Goal: Find specific page/section: Find specific page/section

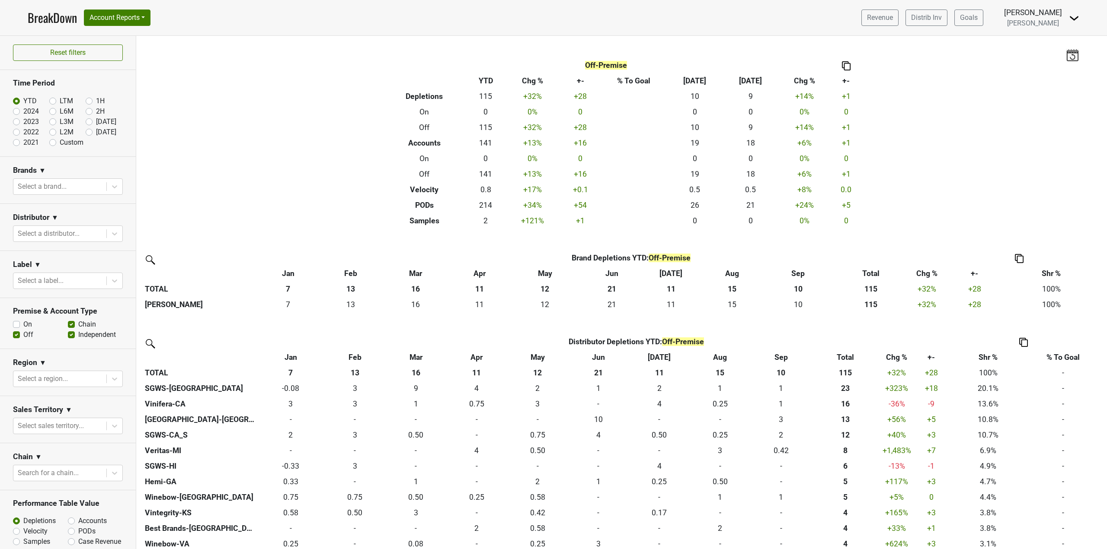
scroll to position [138, 0]
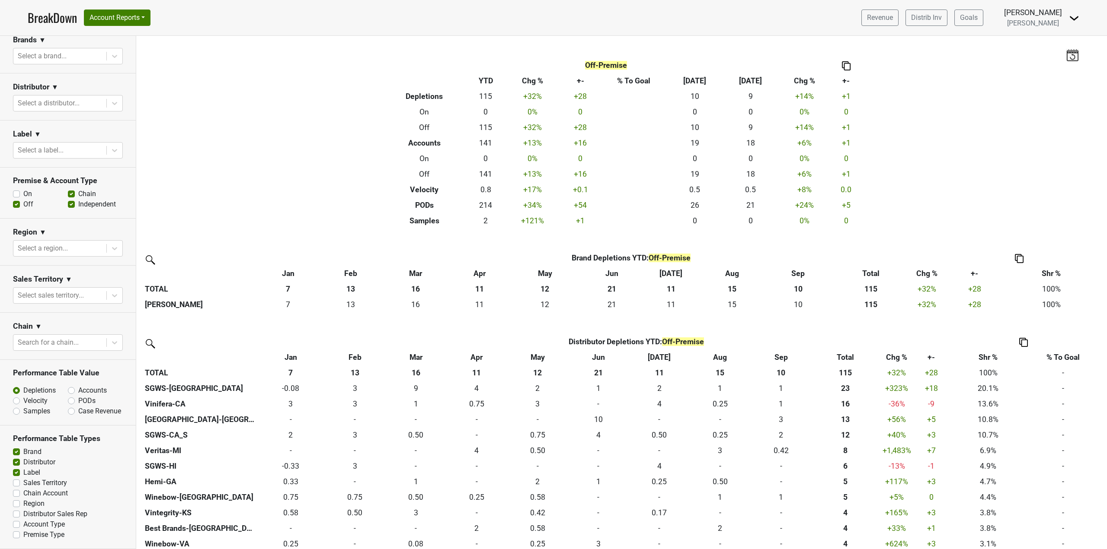
click at [61, 16] on link "BreakDown" at bounding box center [52, 18] width 49 height 18
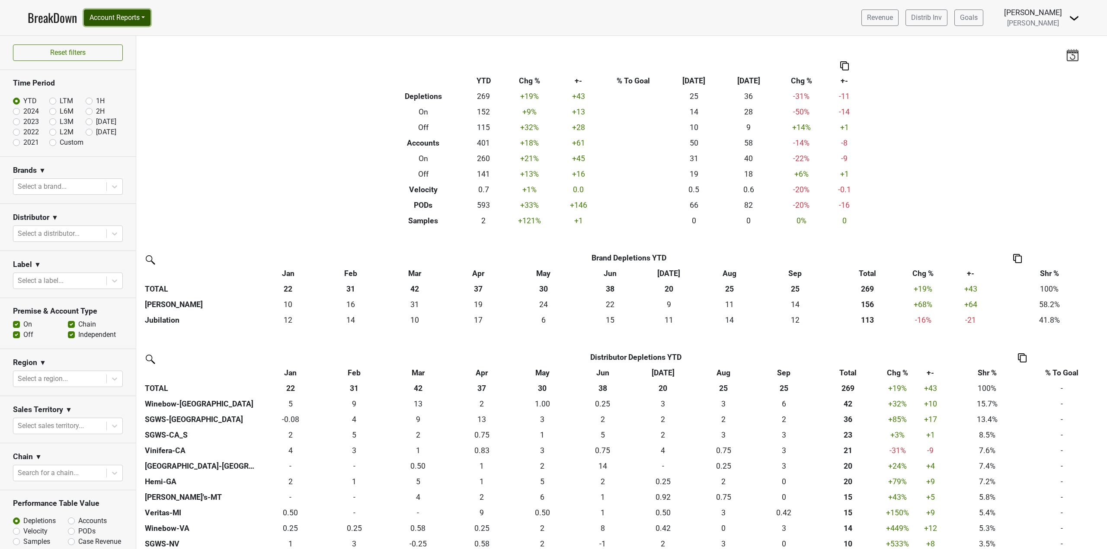
click at [126, 18] on button "Account Reports" at bounding box center [117, 18] width 67 height 16
click at [117, 45] on link "Map" at bounding box center [122, 52] width 77 height 14
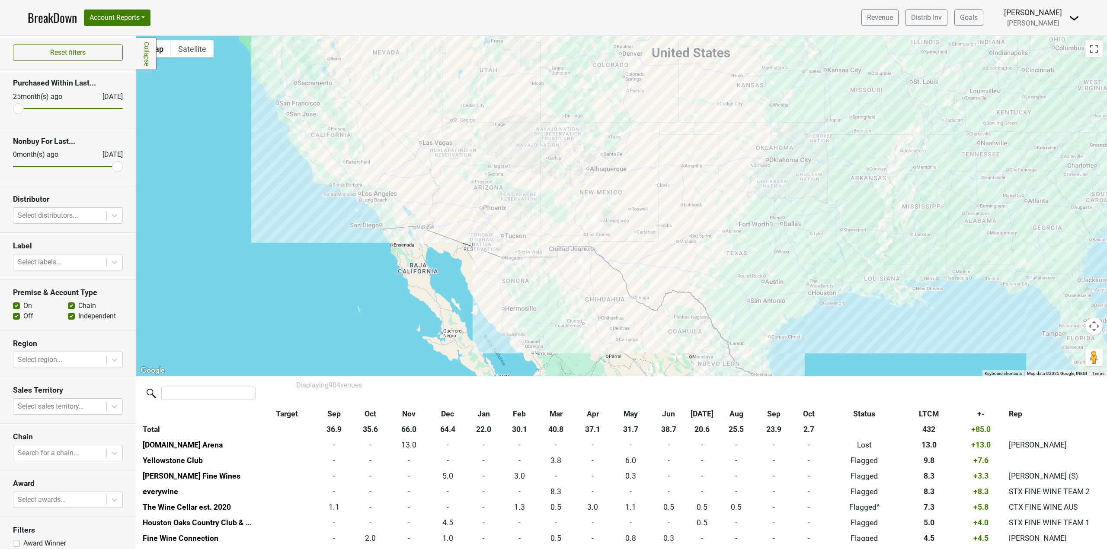
drag, startPoint x: 431, startPoint y: 206, endPoint x: 435, endPoint y: 314, distance: 107.7
click at [435, 314] on div at bounding box center [621, 206] width 970 height 341
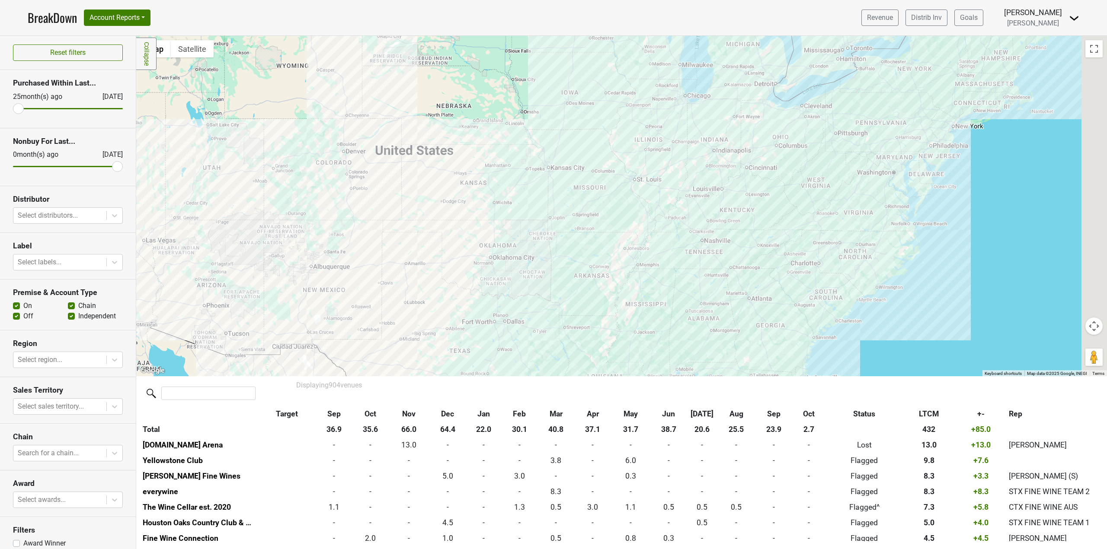
drag, startPoint x: 703, startPoint y: 97, endPoint x: 322, endPoint y: 240, distance: 407.0
click at [323, 240] on div at bounding box center [621, 206] width 970 height 341
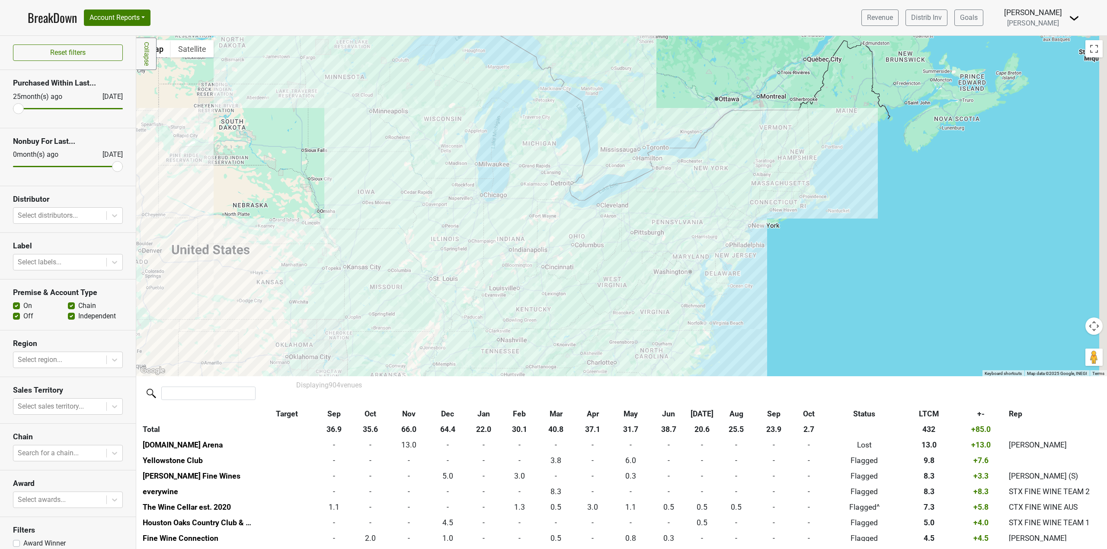
drag, startPoint x: 562, startPoint y: 163, endPoint x: 453, endPoint y: 226, distance: 125.1
click at [455, 224] on div at bounding box center [621, 206] width 970 height 341
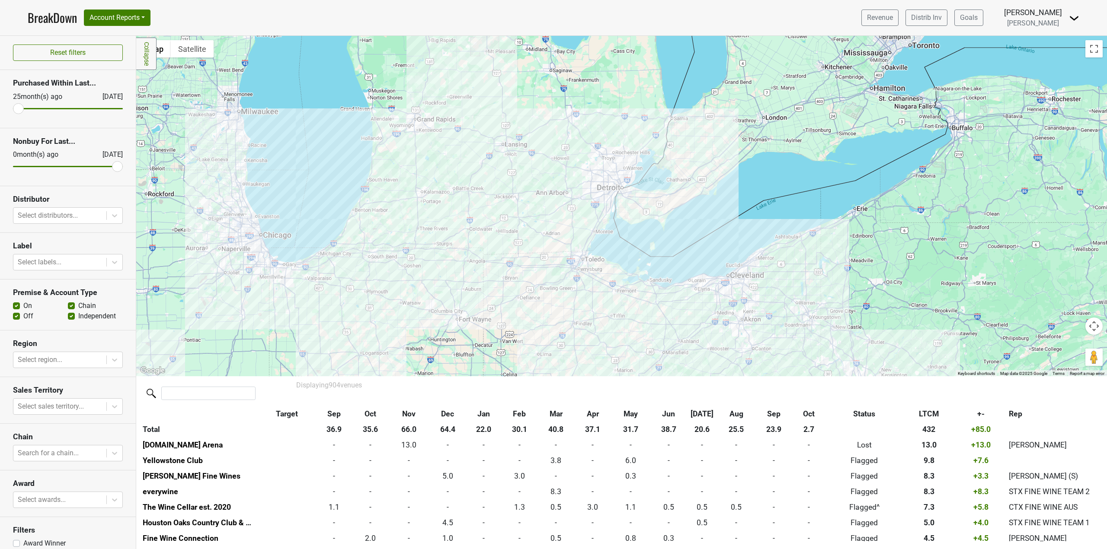
drag, startPoint x: 697, startPoint y: 186, endPoint x: 479, endPoint y: 282, distance: 238.1
click at [479, 282] on div at bounding box center [621, 206] width 970 height 341
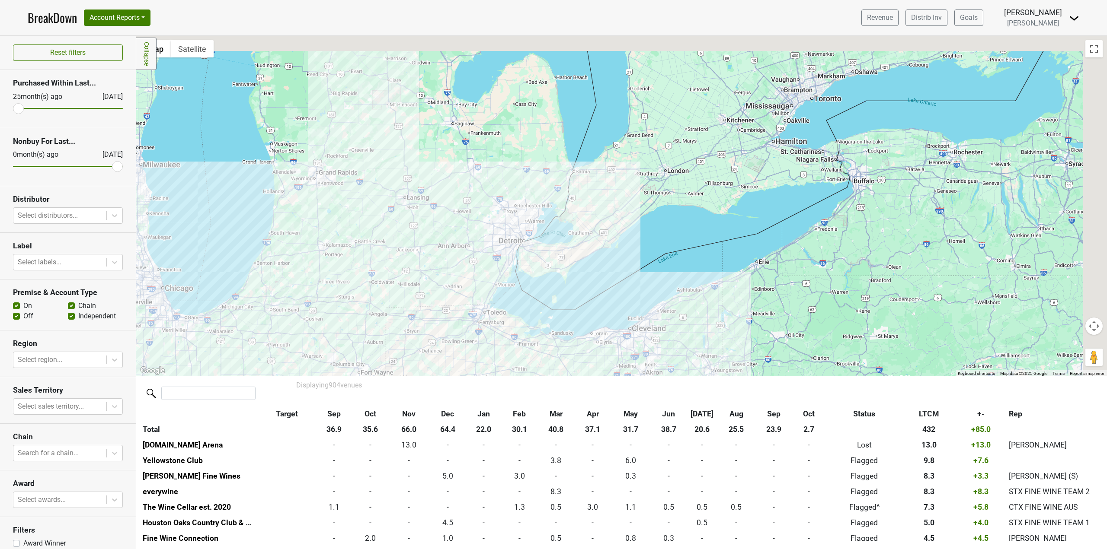
drag, startPoint x: 687, startPoint y: 224, endPoint x: 573, endPoint y: 286, distance: 129.2
click at [573, 286] on div at bounding box center [621, 206] width 970 height 341
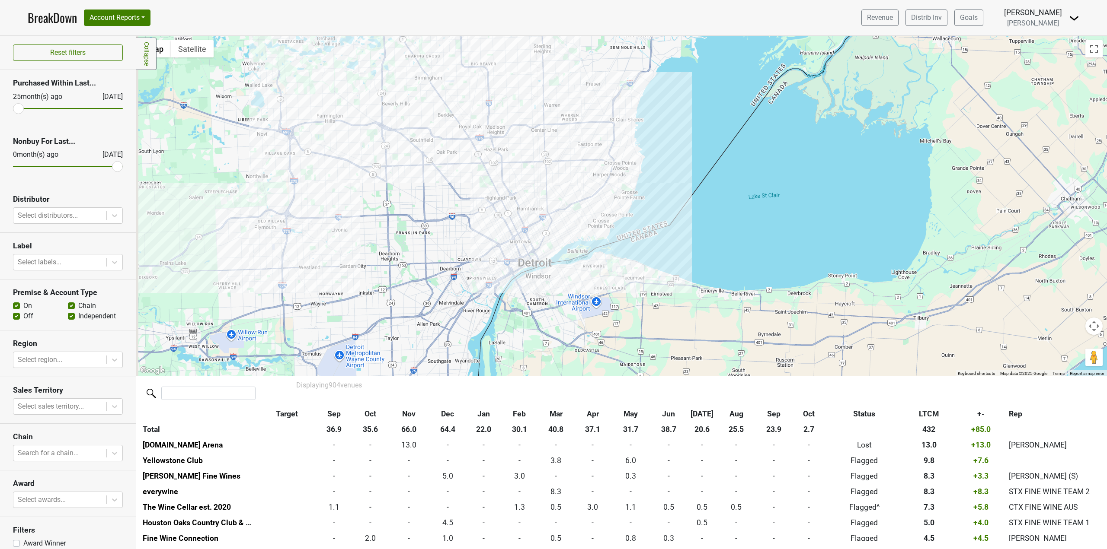
drag, startPoint x: 430, startPoint y: 209, endPoint x: 610, endPoint y: 332, distance: 218.1
click at [610, 332] on div at bounding box center [621, 206] width 970 height 341
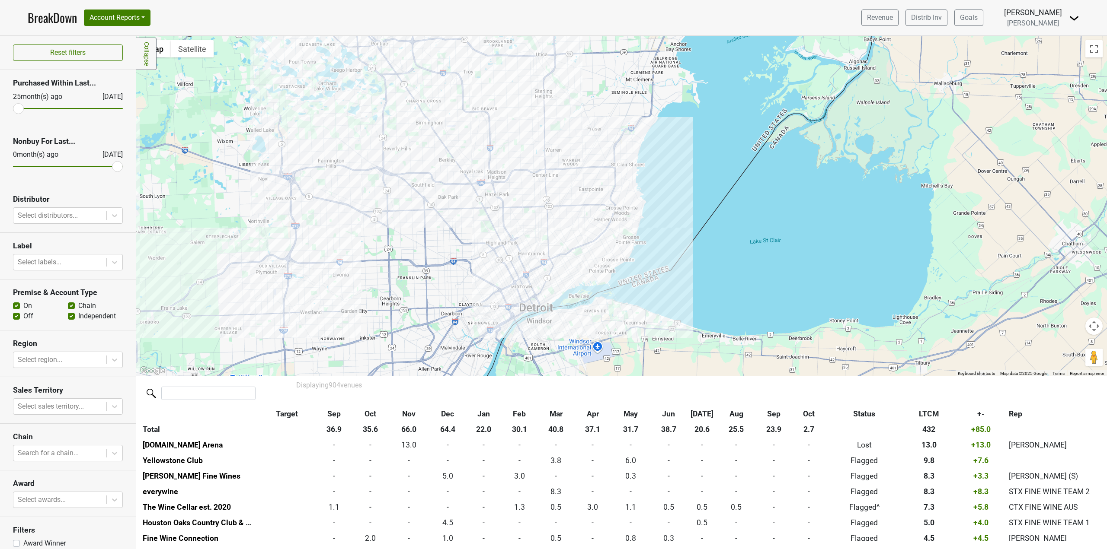
drag, startPoint x: 445, startPoint y: 158, endPoint x: 445, endPoint y: 205, distance: 47.1
click at [445, 205] on div at bounding box center [621, 206] width 970 height 341
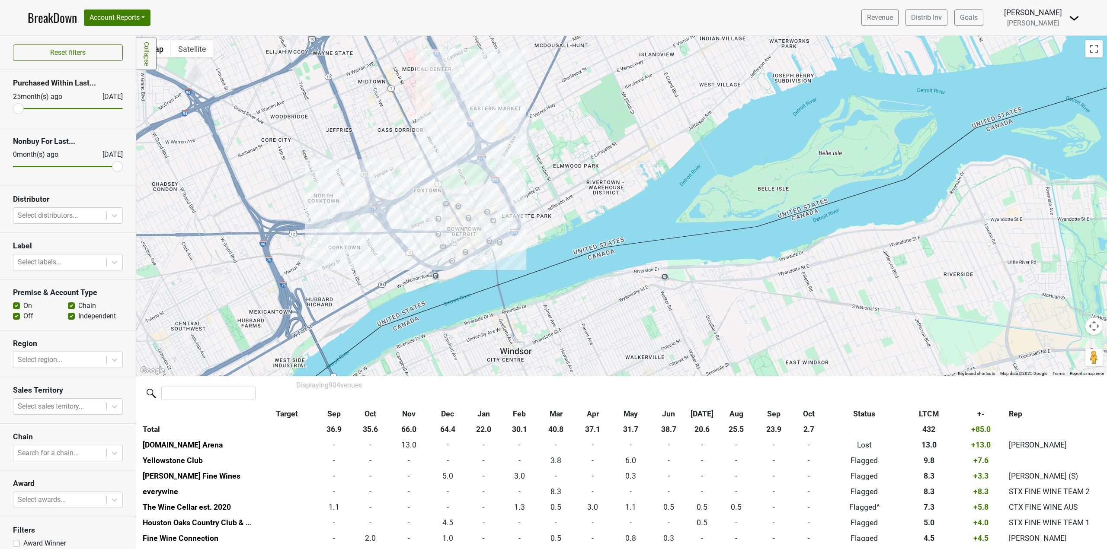
click at [407, 214] on div at bounding box center [621, 206] width 970 height 341
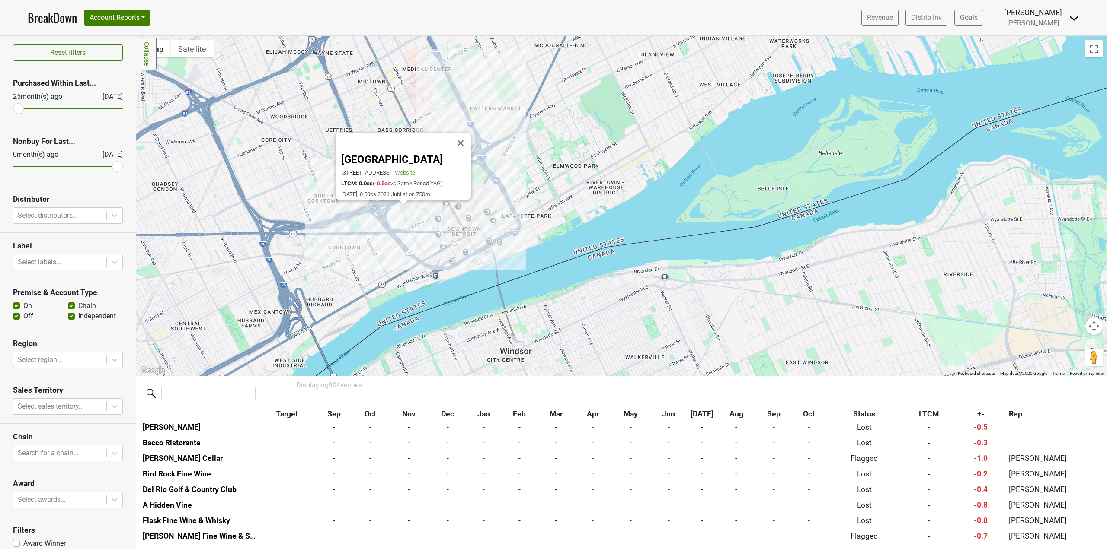
click at [424, 209] on div "MGM Grand Detroit 1777 3rd St, Detroit, MI 48226 | Website LTCM: 0.0cs ( -0.5cs…" at bounding box center [621, 206] width 970 height 341
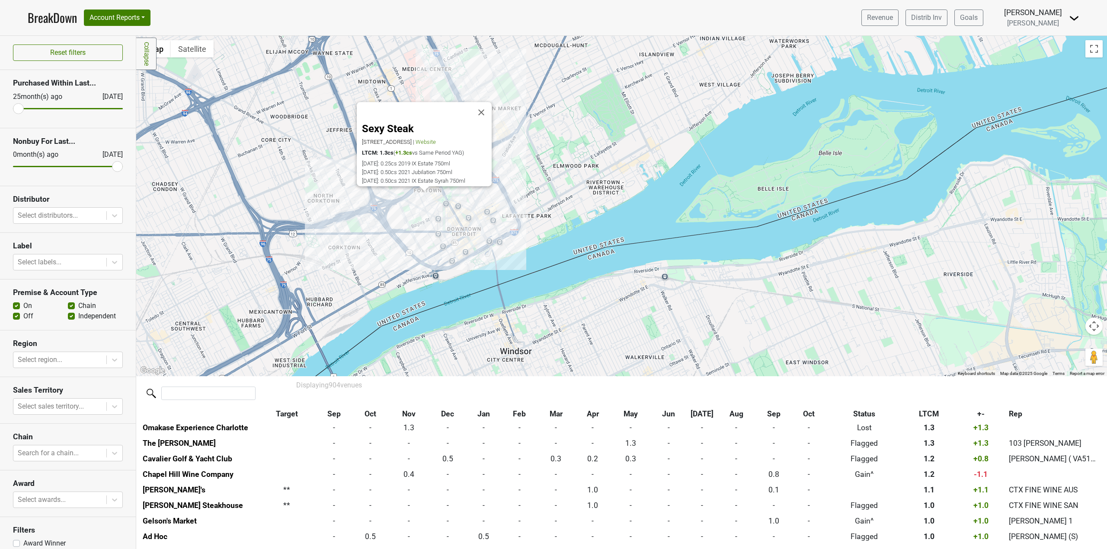
click at [453, 221] on div "Sexy Steak 1942 Grand River Ave, Detroit, MI 48226 | Website LTCM: 1.3cs ( +1.3…" at bounding box center [621, 206] width 970 height 341
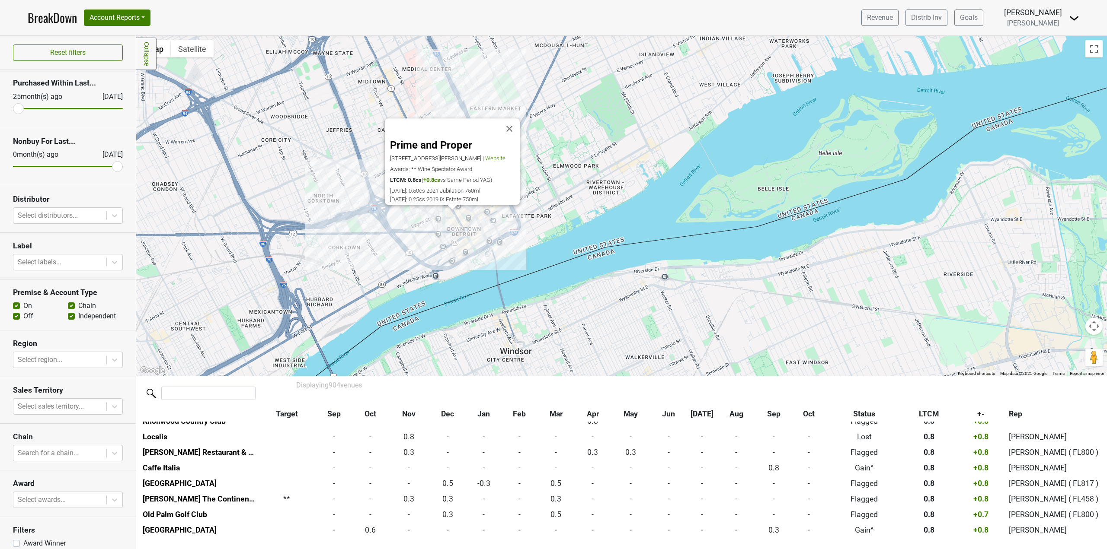
scroll to position [2055, 0]
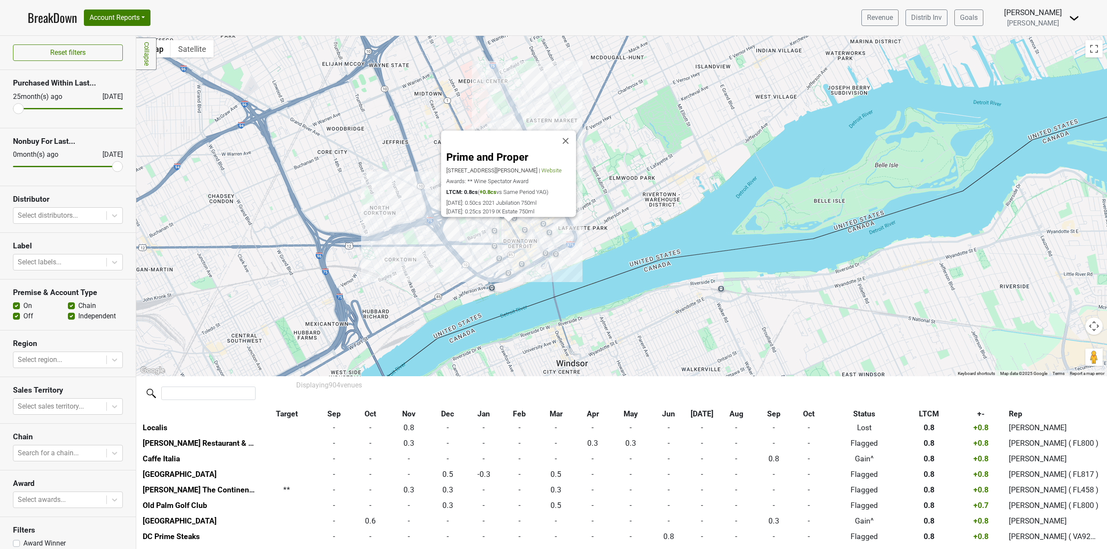
click at [205, 386] on label at bounding box center [191, 392] width 94 height 15
click at [205, 387] on input "search" at bounding box center [208, 393] width 94 height 13
click at [196, 406] on th "&nbsp;: activate to sort column ascending" at bounding box center [198, 414] width 117 height 16
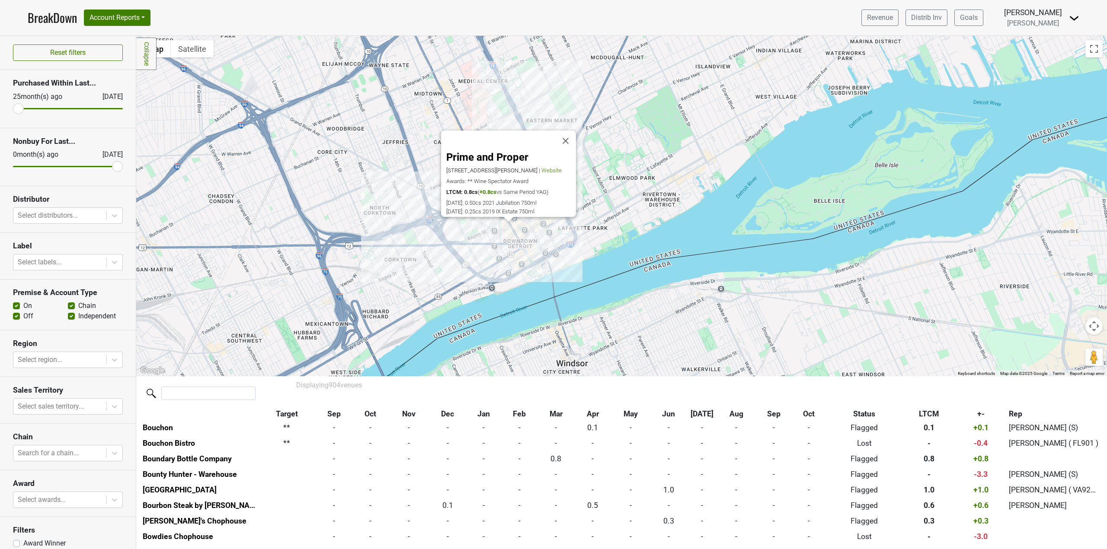
click at [196, 402] on div at bounding box center [621, 392] width 996 height 32
click at [200, 397] on input "search" at bounding box center [208, 393] width 94 height 13
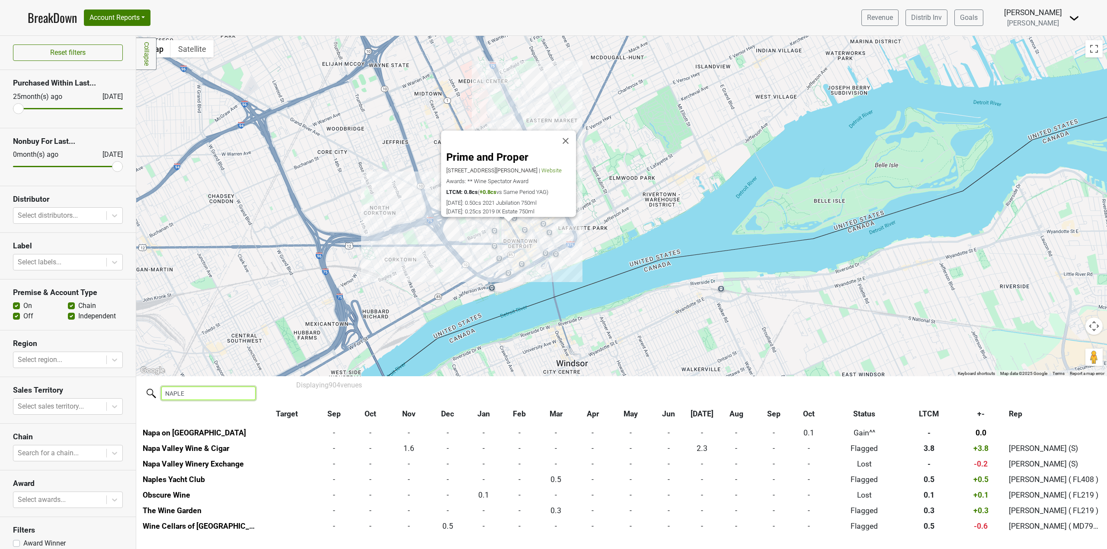
scroll to position [0, 0]
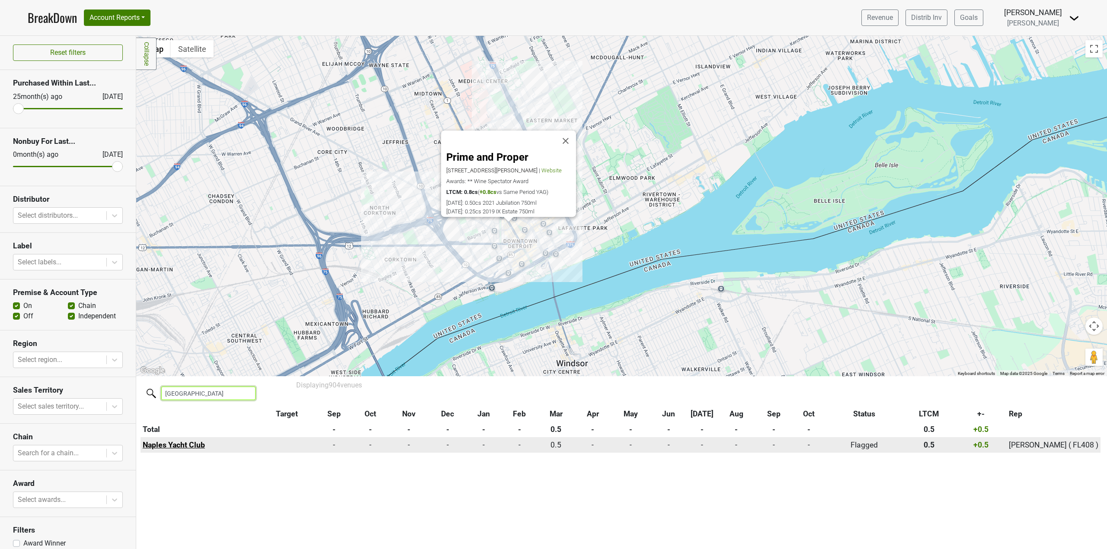
type input "NAPLES"
click at [179, 449] on link "Naples Yacht Club" at bounding box center [174, 445] width 62 height 9
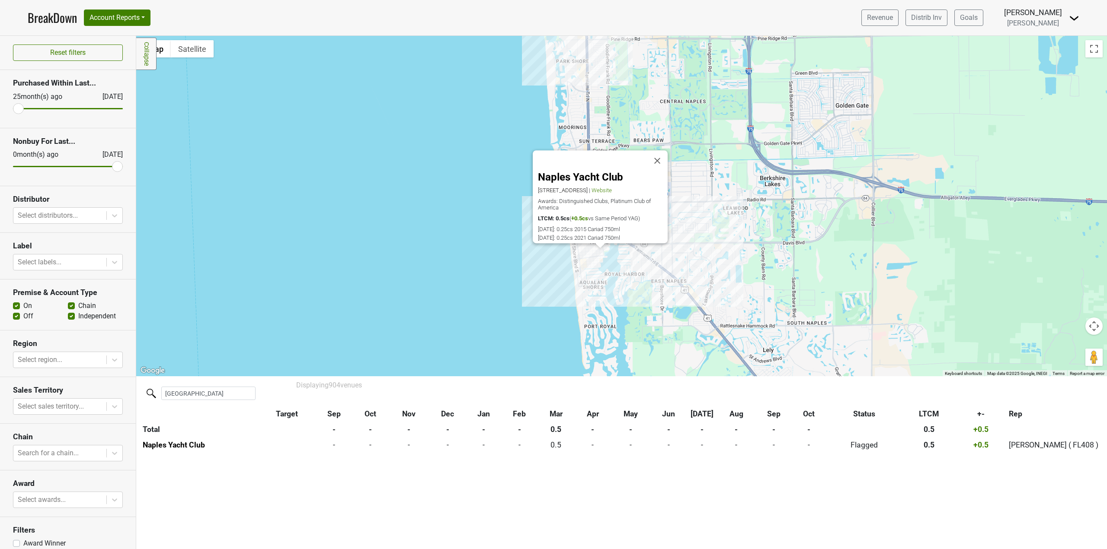
click at [596, 261] on div "Naples Yacht Club 700 14th Ave S, Naples, FL 34102 | Website Awards: Distinguis…" at bounding box center [621, 206] width 970 height 341
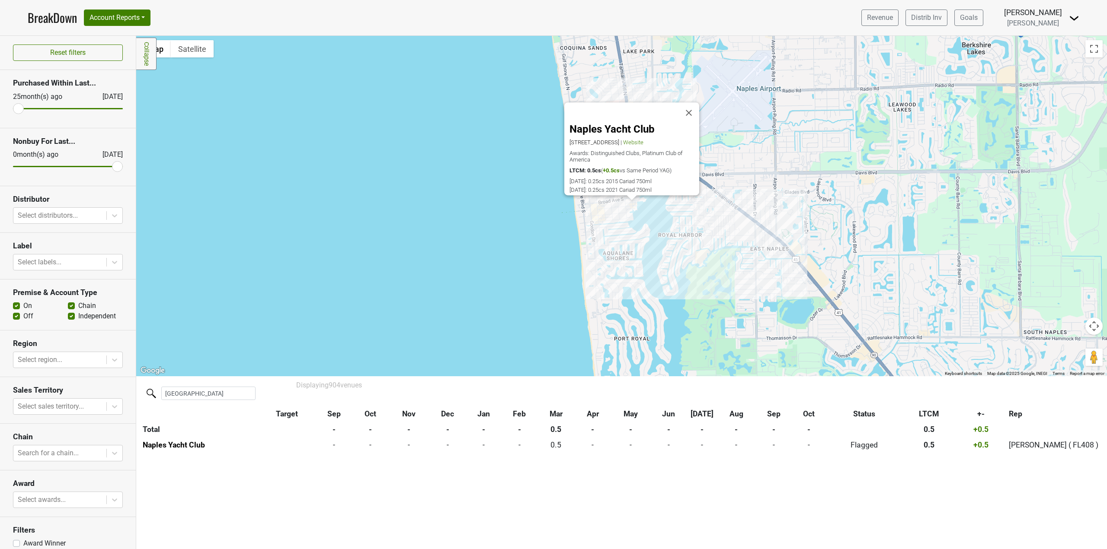
click at [588, 267] on div "Naples Yacht Club 700 14th Ave S, Naples, FL 34102 | Website Awards: Distinguis…" at bounding box center [621, 206] width 970 height 341
click at [689, 109] on button "Close" at bounding box center [688, 113] width 21 height 21
click at [648, 112] on div at bounding box center [621, 206] width 970 height 341
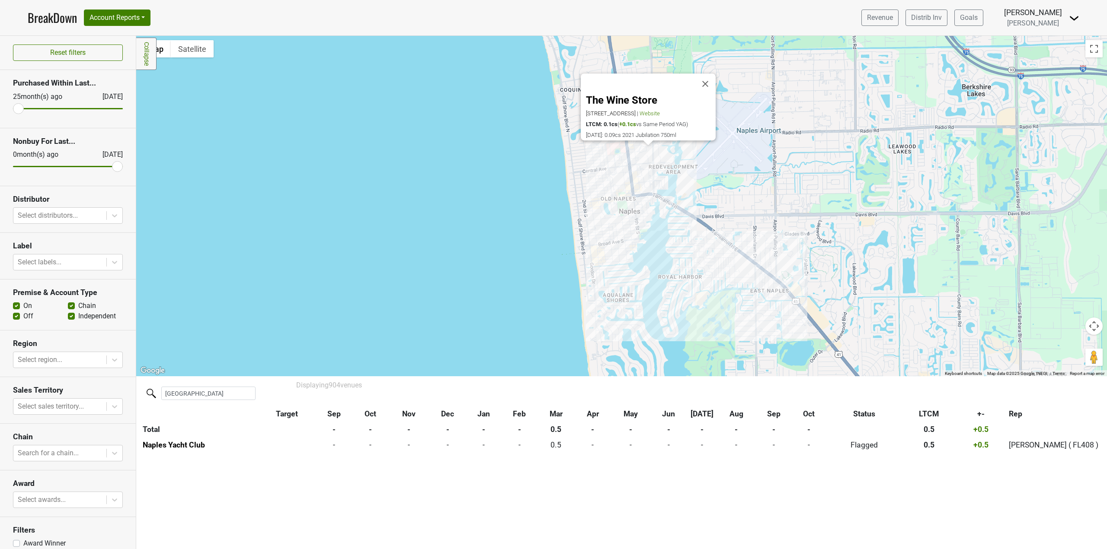
click at [604, 190] on div "The Wine Store 1200 Central Ave, Ste 105, Naples, FL 34102 | Website LTCM: 0.1c…" at bounding box center [621, 206] width 970 height 341
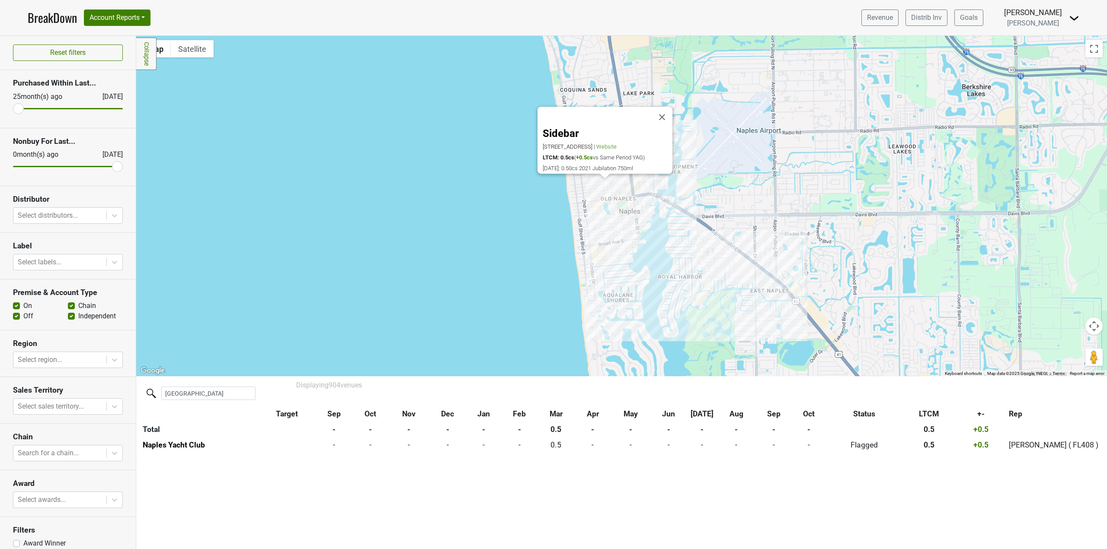
click at [595, 245] on div "Sidebar 475 5th St S, Naples, FL 34102 | Website LTCM: 0.5cs ( +0.5cs vs Same P…" at bounding box center [621, 206] width 970 height 341
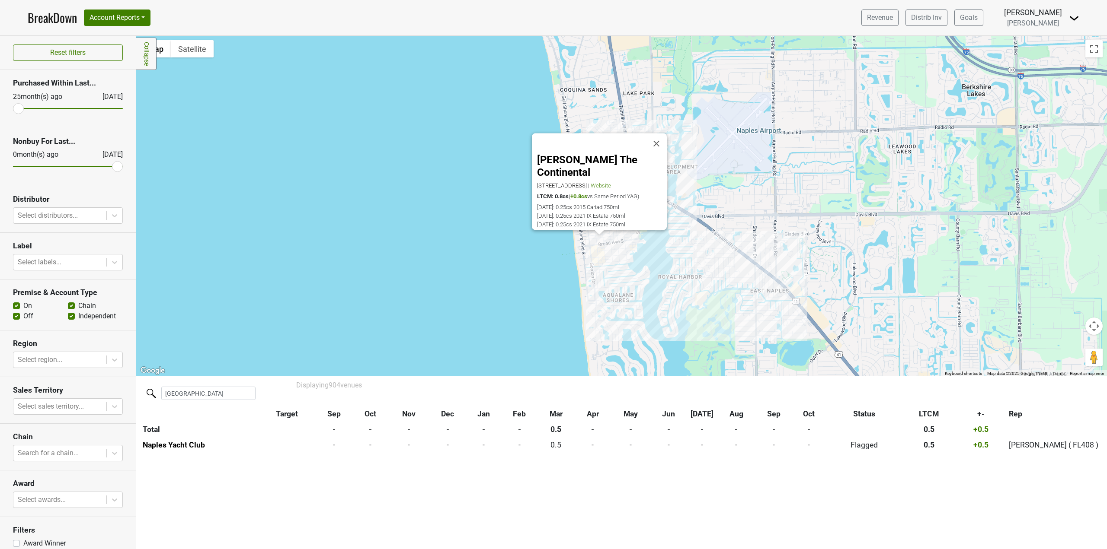
click at [635, 240] on div "D'Amico's The Continental 1205 3rd St S, Naples, FL 34102 | Website LTCM: 0.8cs…" at bounding box center [621, 206] width 970 height 341
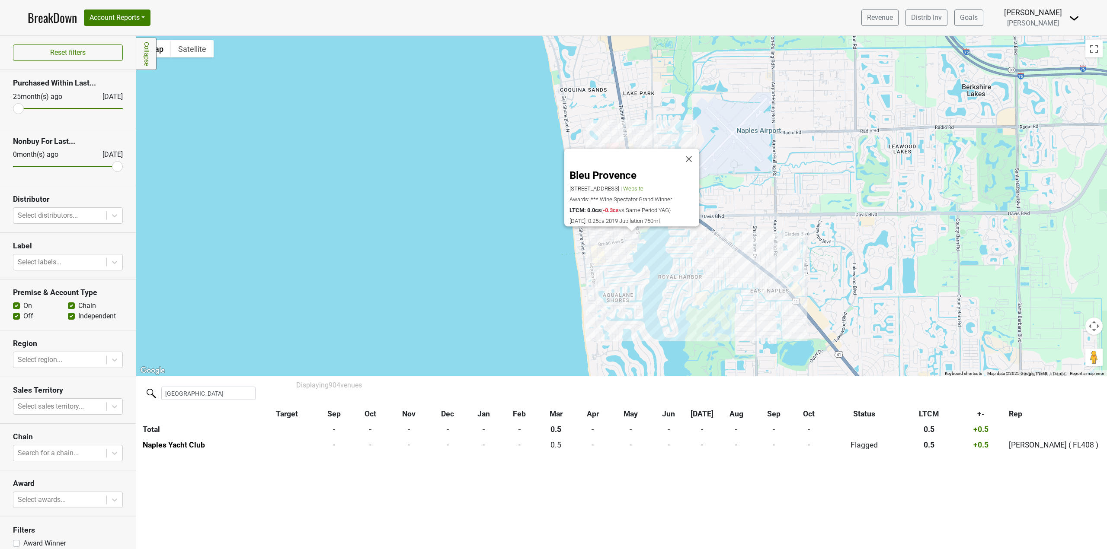
click at [628, 251] on div "Bleu Provence 1234 8th St S, Naples, FL 34102 | Website Awards: *** Wine Specta…" at bounding box center [621, 206] width 970 height 341
click at [761, 276] on div "Naples Yacht Club 700 14th Ave S, Naples, FL 34102 | Website Awards: Distinguis…" at bounding box center [621, 206] width 970 height 341
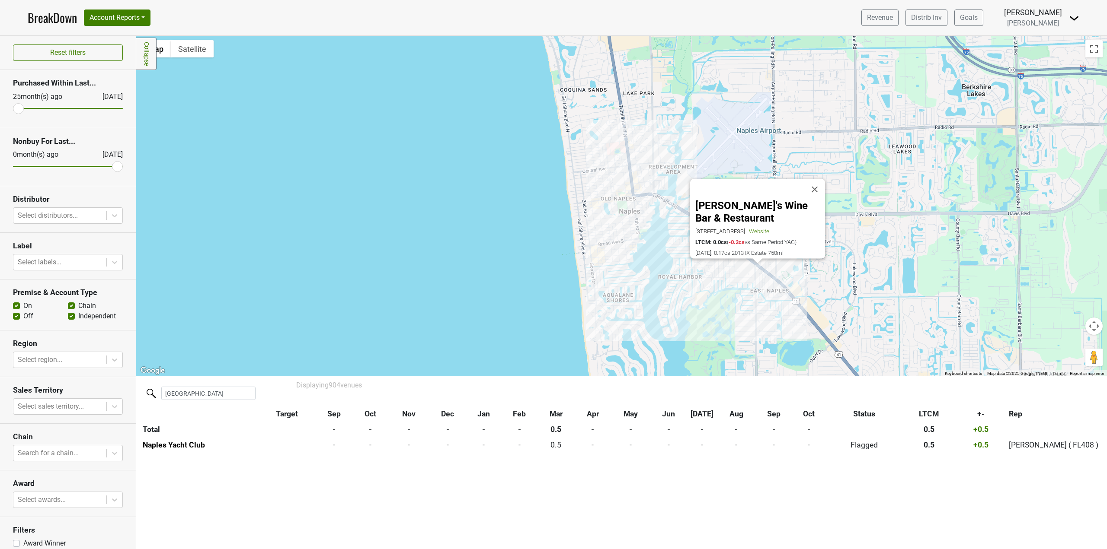
click at [694, 267] on div "Rebecca's Wine Bar & Restaurant 2955 Bayshore Dr, Naples, FL 34112 | Website LT…" at bounding box center [621, 206] width 970 height 341
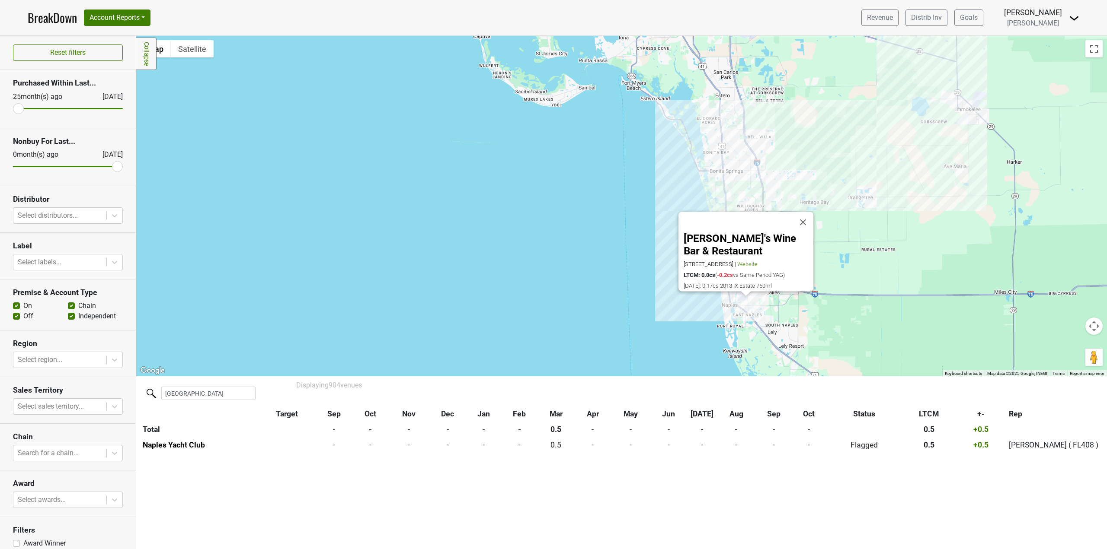
click at [722, 120] on div "Rebecca's Wine Bar & Restaurant 2955 Bayshore Dr, Naples, FL 34112 | Website LT…" at bounding box center [621, 206] width 970 height 341
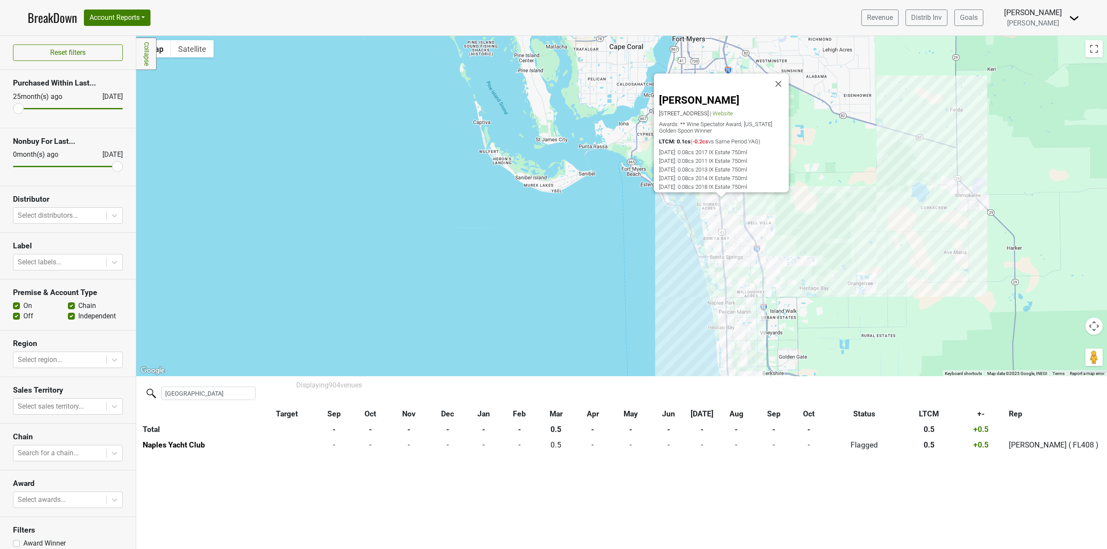
click at [745, 263] on div "Angelinas Ristorante 24041 S Tamiami Trl, Bonita Springs, FL 34134 | Website Aw…" at bounding box center [621, 206] width 970 height 341
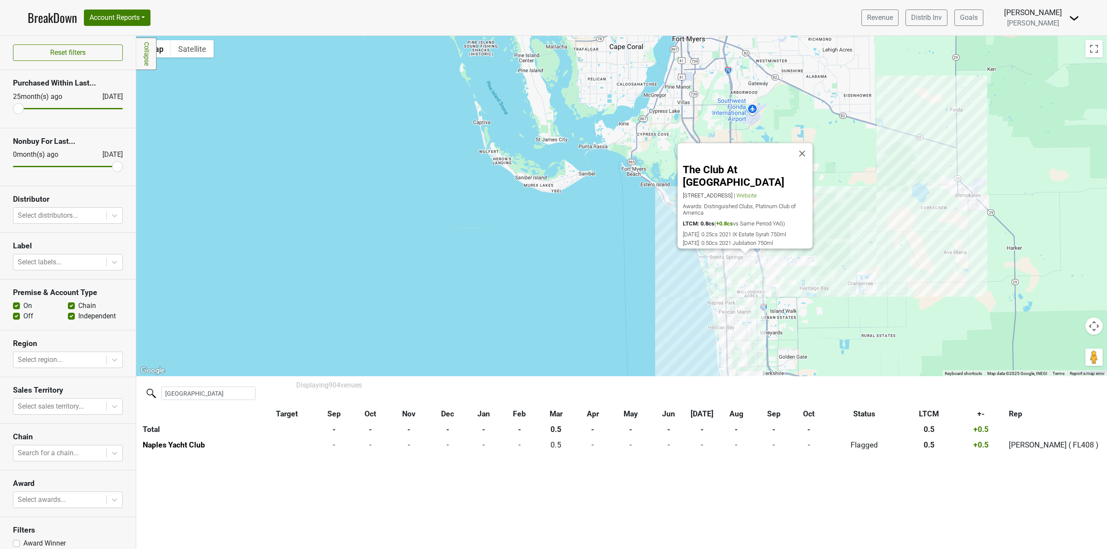
click at [767, 253] on div "The Club At Mediterra 15755 Corso Mediterra Cir, Naples, FL 34110 | Website Awa…" at bounding box center [621, 206] width 970 height 341
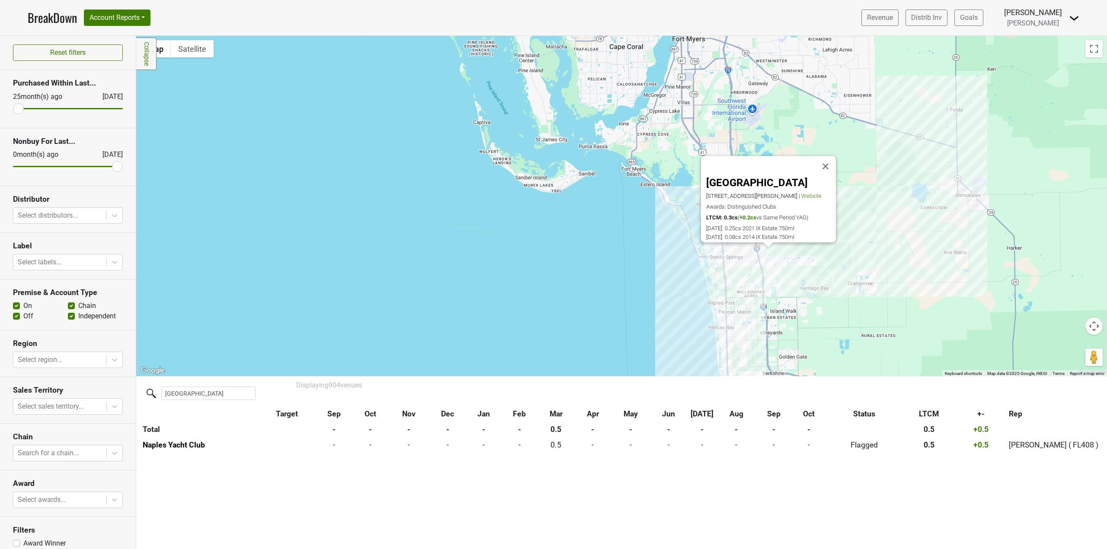
click at [781, 256] on div "Quail West Golf & Country Club 5950 Burnham Rd, Naples, FL 34119 | Website Awar…" at bounding box center [621, 206] width 970 height 341
click at [755, 286] on div "Palmira Golf Club 28501 Matteotti Vw, Bonita Springs, FL 34135 | Website Awards…" at bounding box center [621, 206] width 970 height 341
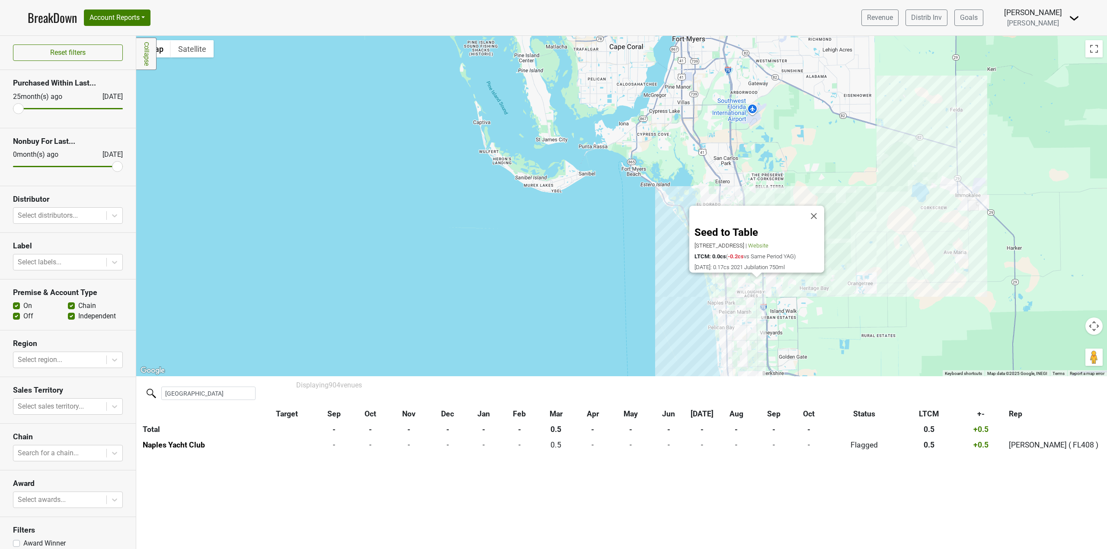
click at [836, 323] on div "Seed to Table 4835 Immokalee Rd, Naples, FL 34110 | Website LTCM: 0.0cs ( -0.2c…" at bounding box center [621, 206] width 970 height 341
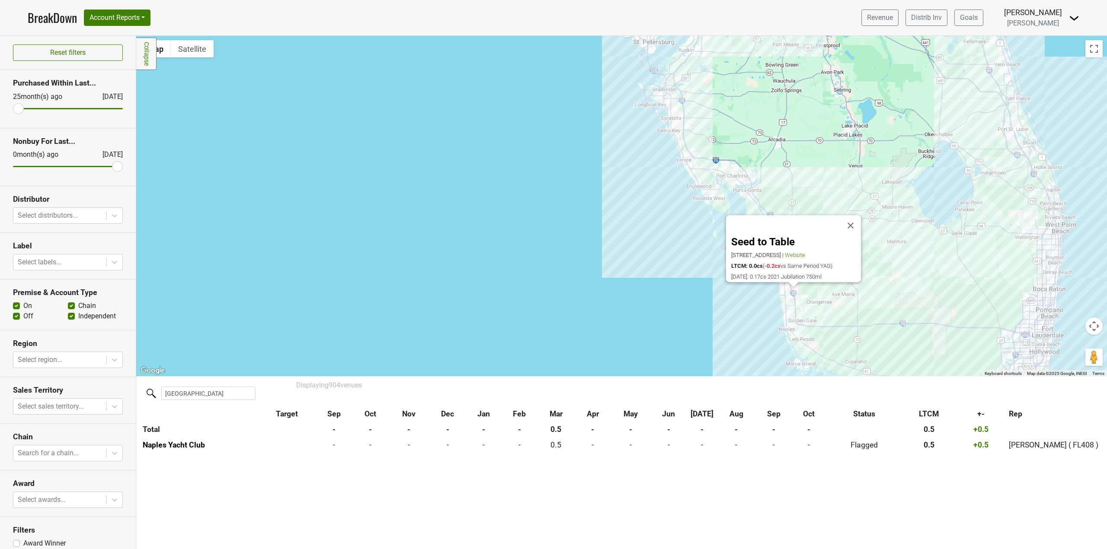
drag, startPoint x: 865, startPoint y: 331, endPoint x: 756, endPoint y: 297, distance: 113.2
click at [791, 302] on div "Seed to Table 4835 Immokalee Rd, Naples, FL 34110 | Website LTCM: 0.0cs ( -0.2c…" at bounding box center [621, 206] width 970 height 341
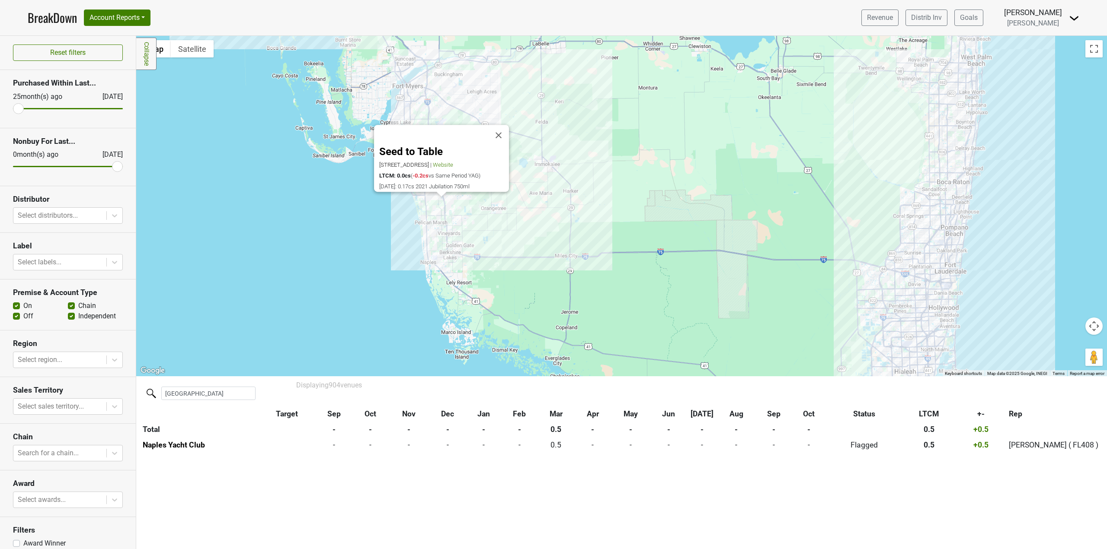
drag, startPoint x: 912, startPoint y: 351, endPoint x: 858, endPoint y: 282, distance: 87.7
click at [866, 284] on div "Seed to Table 4835 Immokalee Rd, Naples, FL 34110 | Website LTCM: 0.0cs ( -0.2c…" at bounding box center [621, 206] width 970 height 341
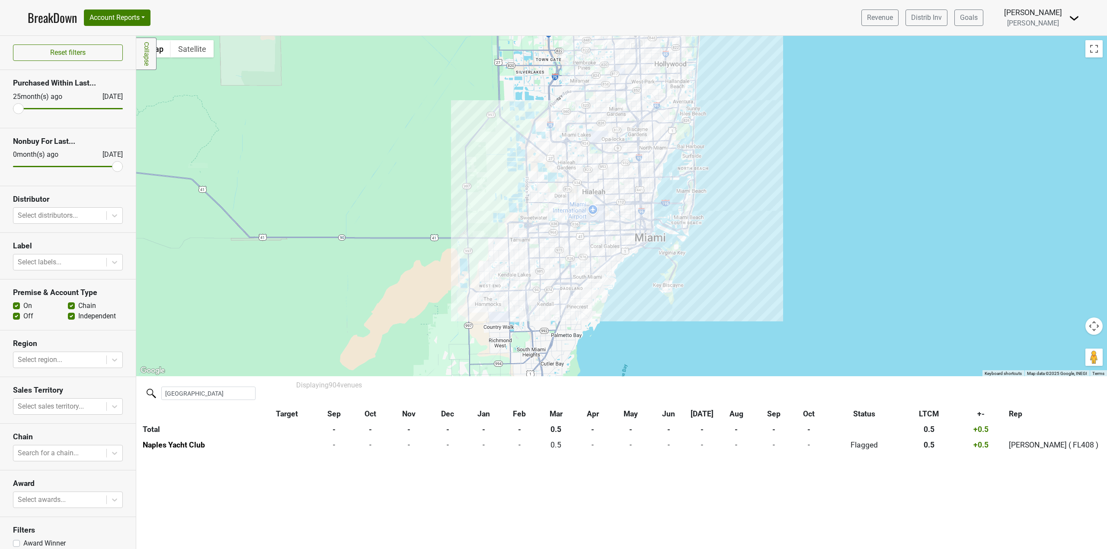
drag, startPoint x: 922, startPoint y: 315, endPoint x: 625, endPoint y: 345, distance: 298.5
click at [625, 345] on div "Seed to Table 4835 Immokalee Rd, Naples, FL 34110 | Website LTCM: 0.0cs ( -0.2c…" at bounding box center [621, 206] width 970 height 341
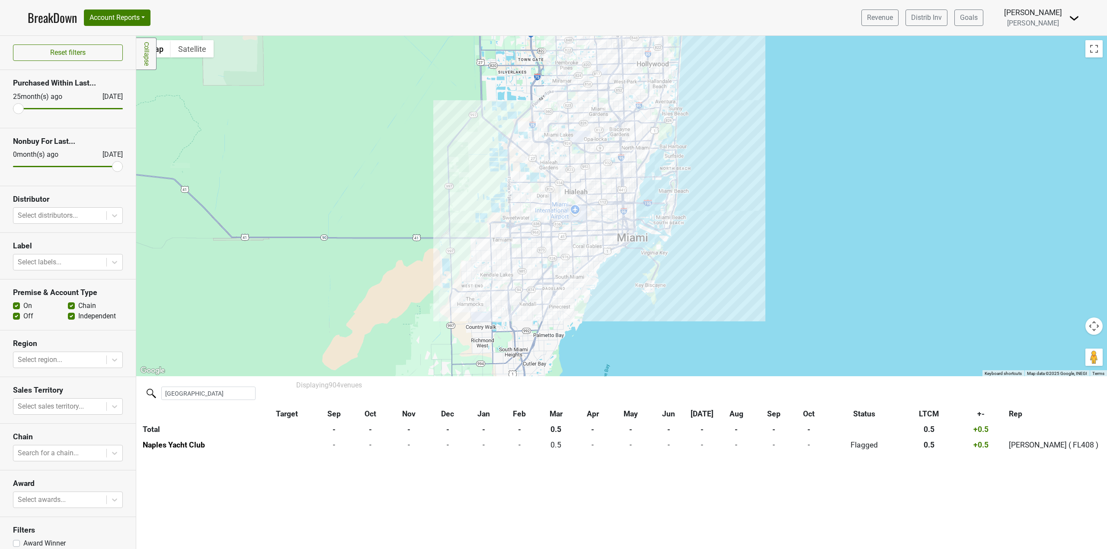
drag, startPoint x: 754, startPoint y: 265, endPoint x: 760, endPoint y: 258, distance: 9.3
click at [760, 258] on div "Seed to Table 4835 Immokalee Rd, Naples, FL 34110 | Website LTCM: 0.0cs ( -0.2c…" at bounding box center [621, 206] width 970 height 341
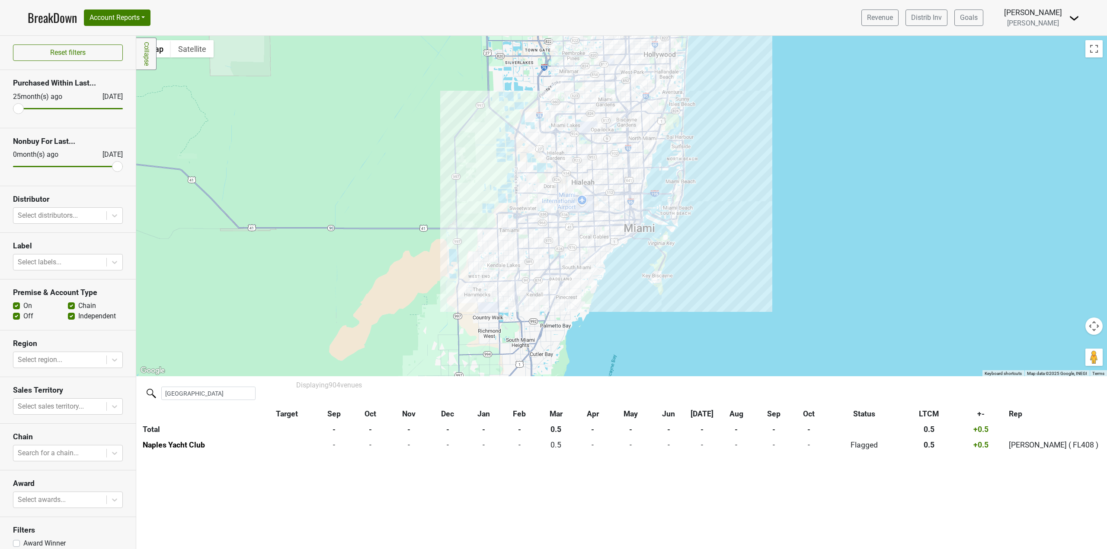
click at [55, 22] on link "BreakDown" at bounding box center [52, 18] width 49 height 18
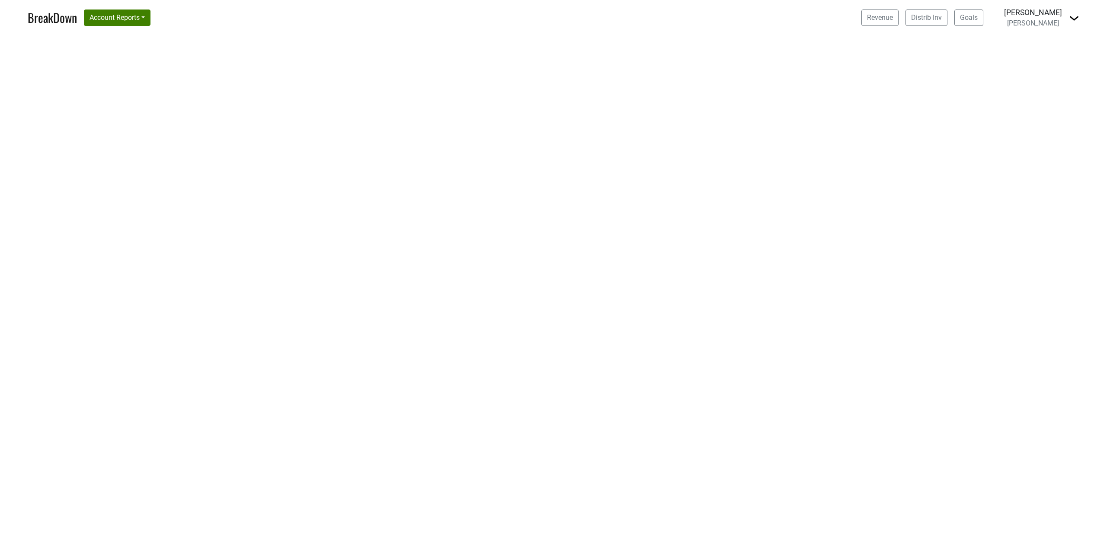
select select "CA"
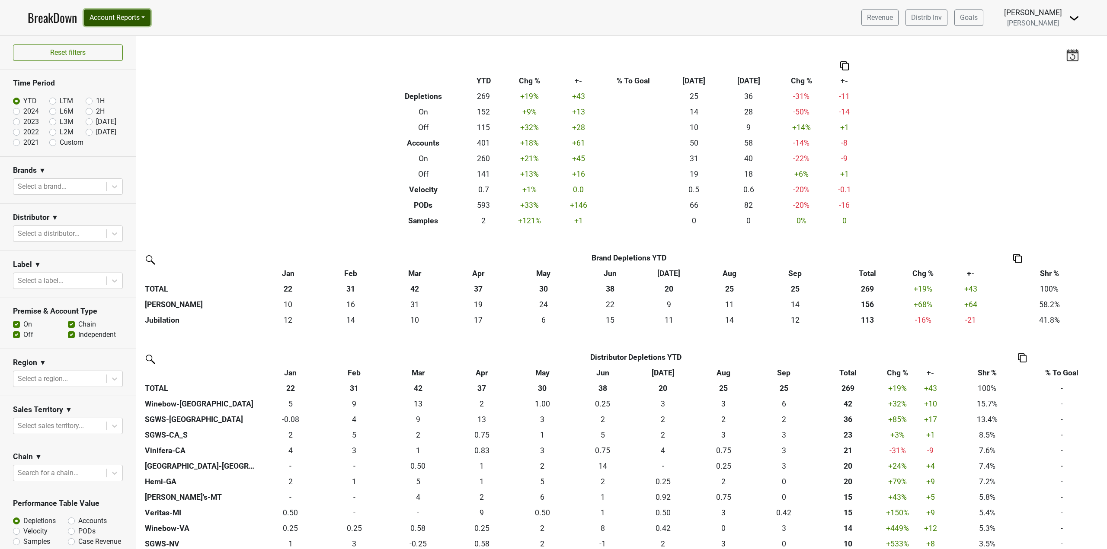
click at [128, 17] on button "Account Reports" at bounding box center [117, 18] width 67 height 16
click at [1079, 21] on nav "BreakDown Account Reports SuperRanker Map Award Progress Chain Compliance CRM N…" at bounding box center [553, 17] width 1065 height 35
click at [1073, 16] on img at bounding box center [1074, 18] width 10 height 10
click at [139, 18] on button "Account Reports" at bounding box center [117, 18] width 67 height 16
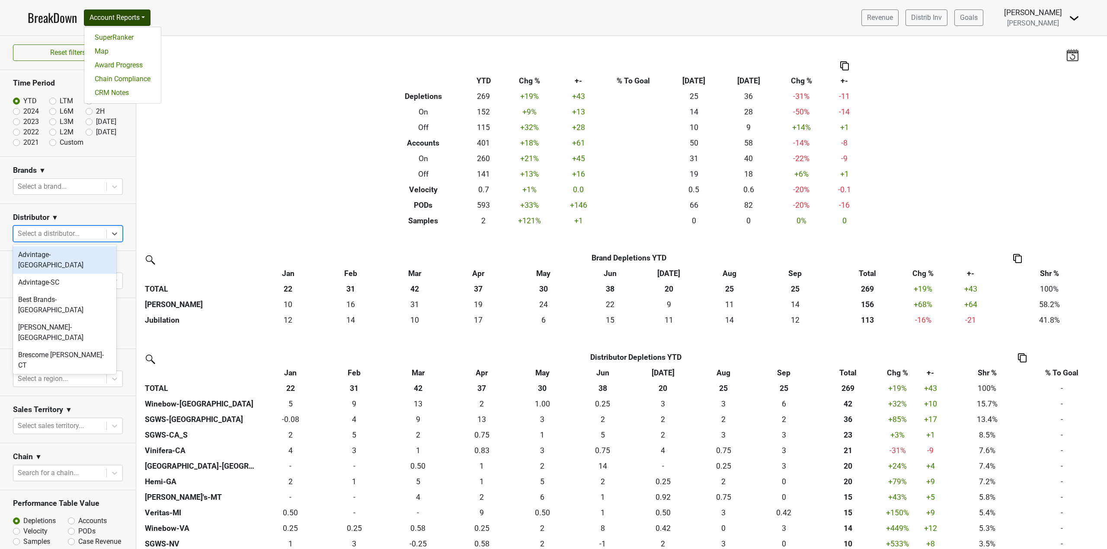
click at [70, 233] on div at bounding box center [60, 234] width 84 height 12
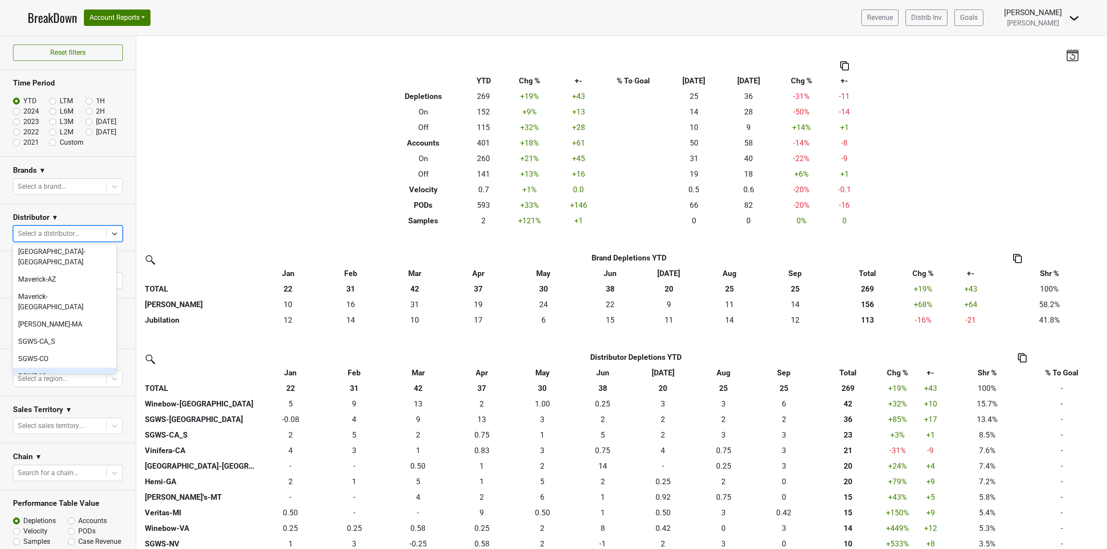
scroll to position [168, 0]
click at [51, 348] on div "SGWS-CA_S" at bounding box center [64, 356] width 103 height 17
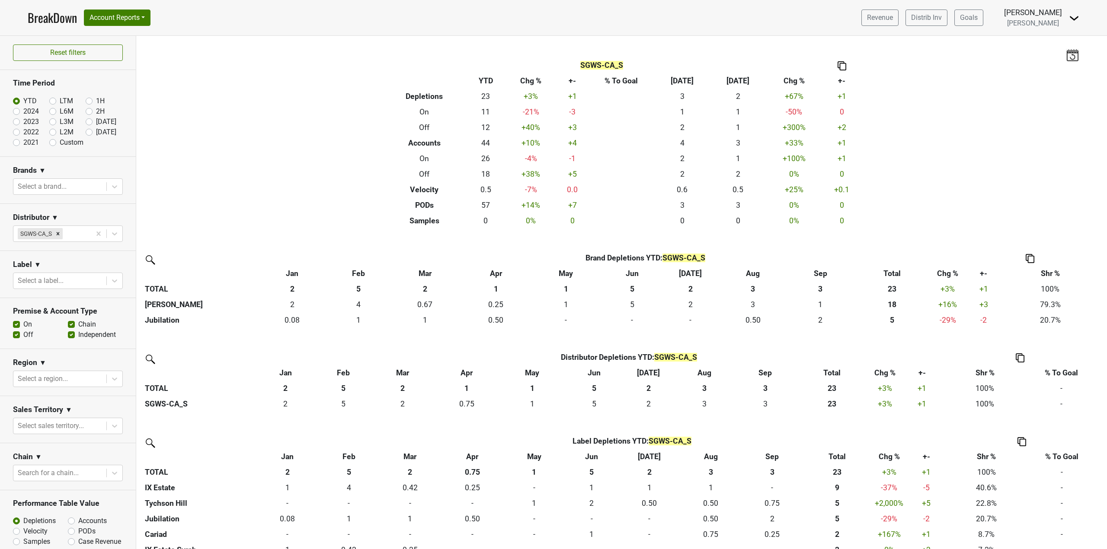
click at [23, 335] on label "Off" at bounding box center [28, 335] width 10 height 10
click at [18, 335] on input "Off" at bounding box center [16, 334] width 7 height 9
checkbox input "false"
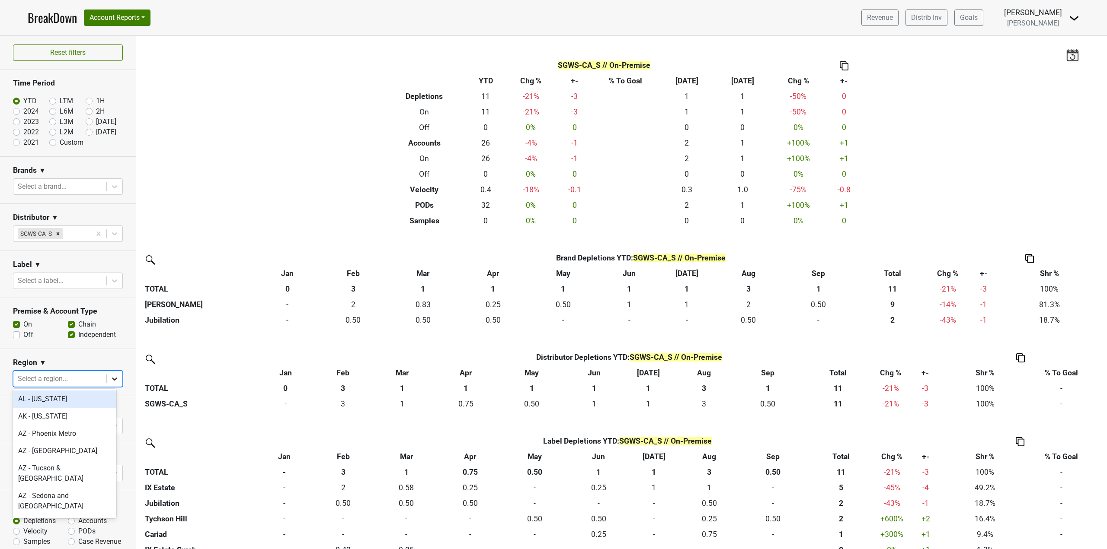
click at [110, 378] on icon at bounding box center [114, 379] width 9 height 9
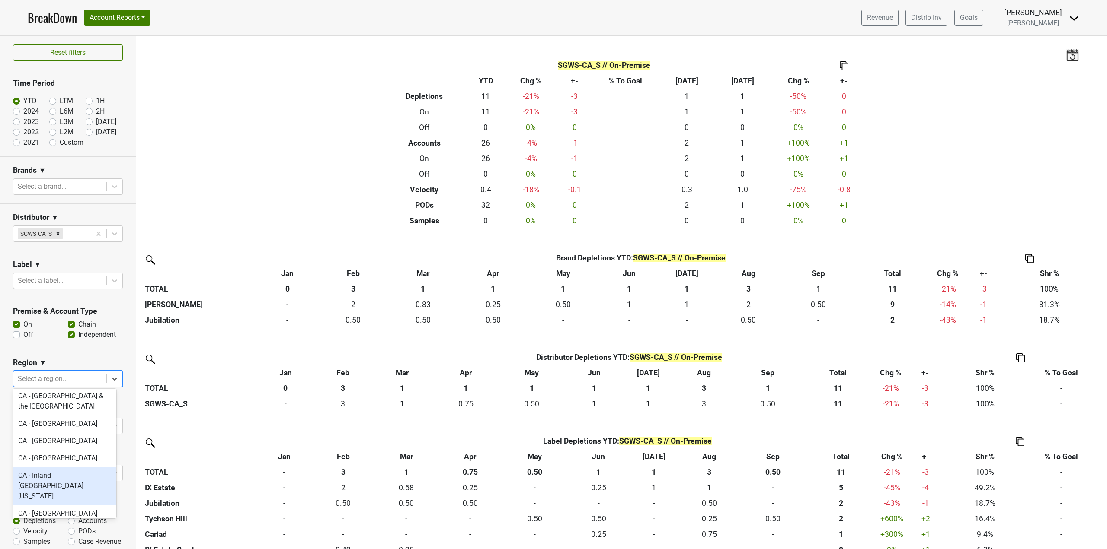
scroll to position [130, 0]
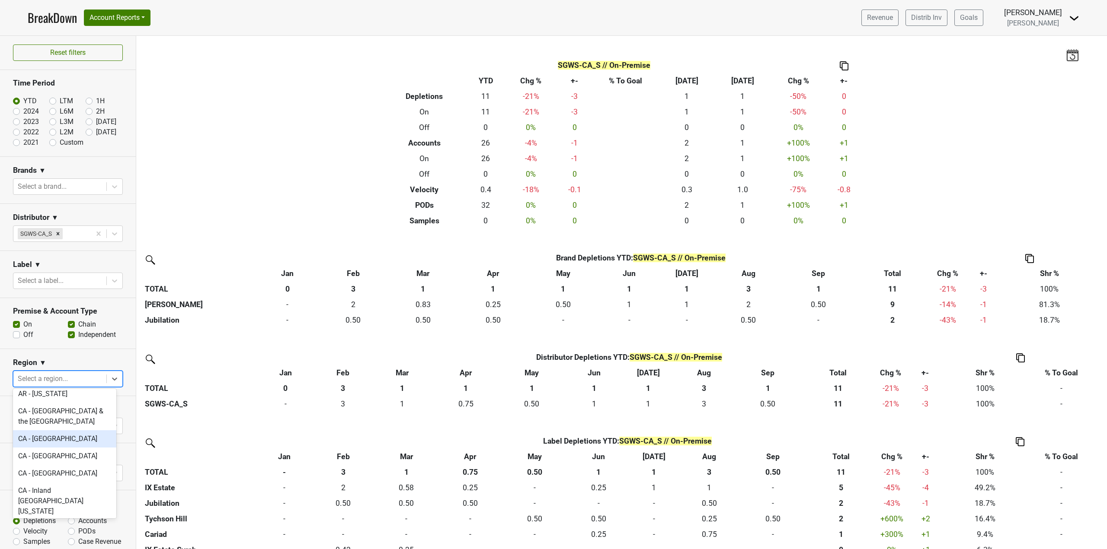
click at [69, 431] on div "CA - [GEOGRAPHIC_DATA]" at bounding box center [64, 439] width 103 height 17
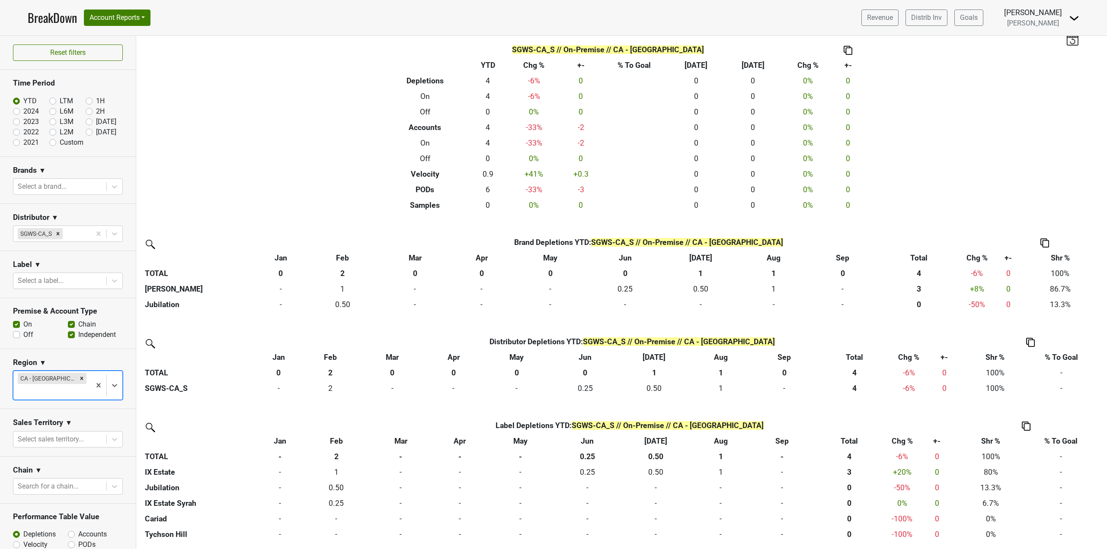
scroll to position [0, 0]
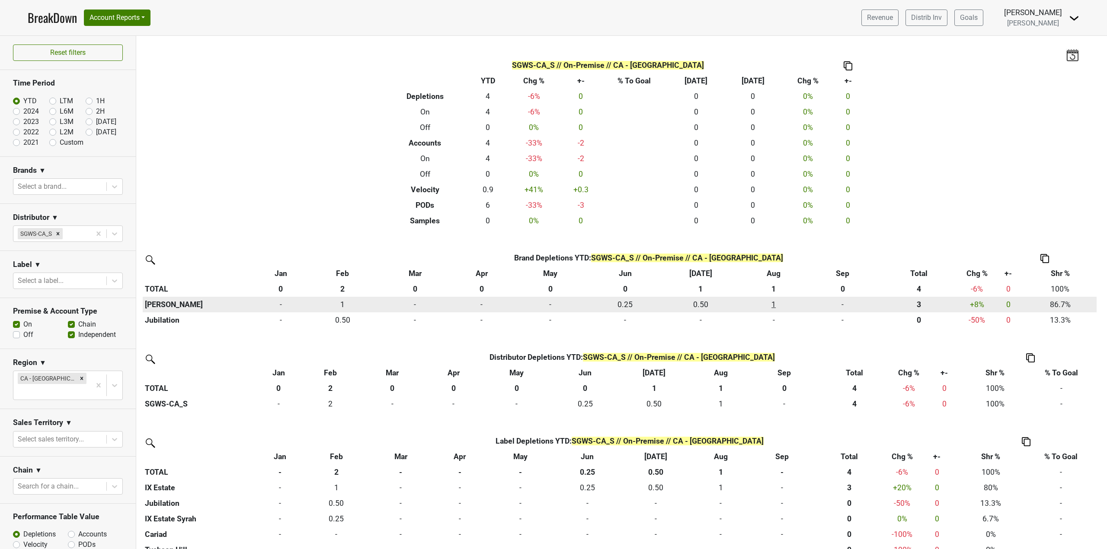
click at [773, 302] on div "1.25 1" at bounding box center [773, 304] width 66 height 11
